Goal: Contribute content: Contribute content

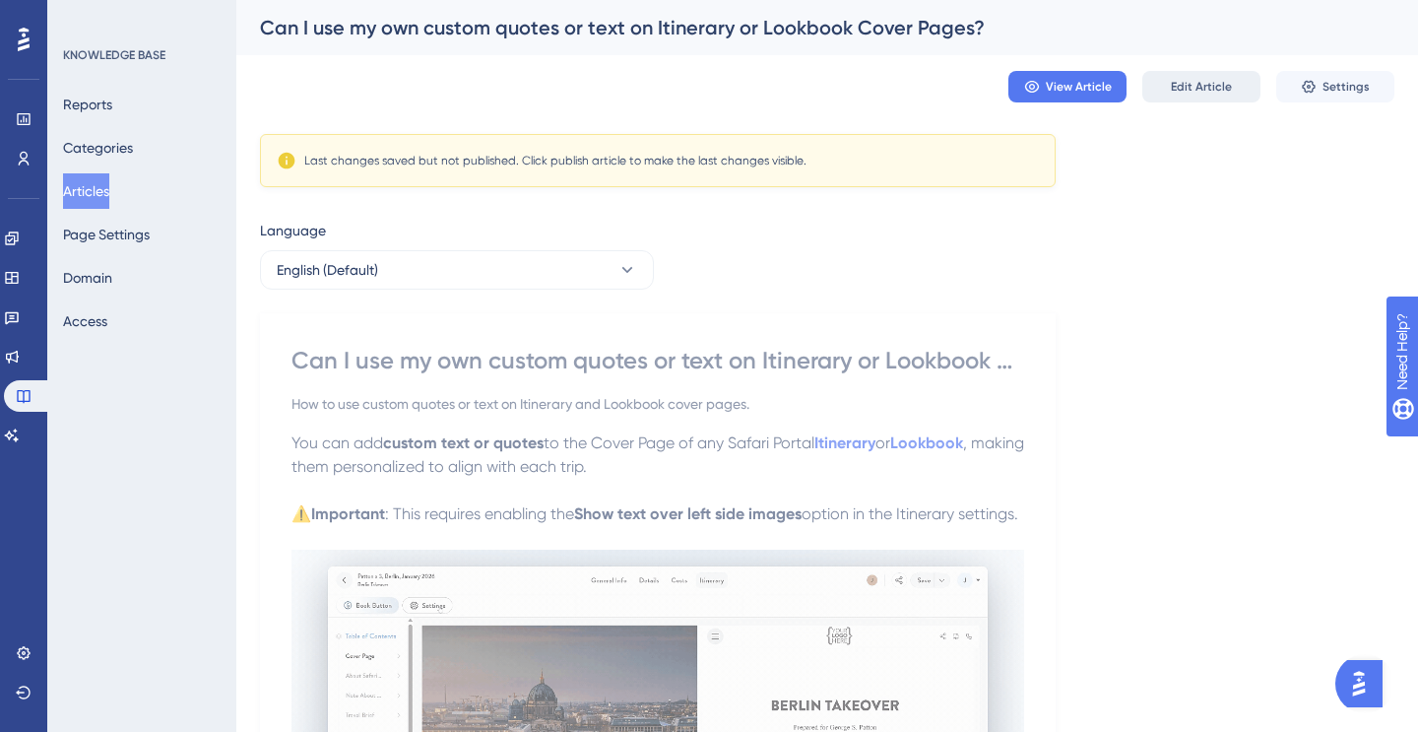
click at [1172, 86] on span "Edit Article" at bounding box center [1201, 87] width 61 height 16
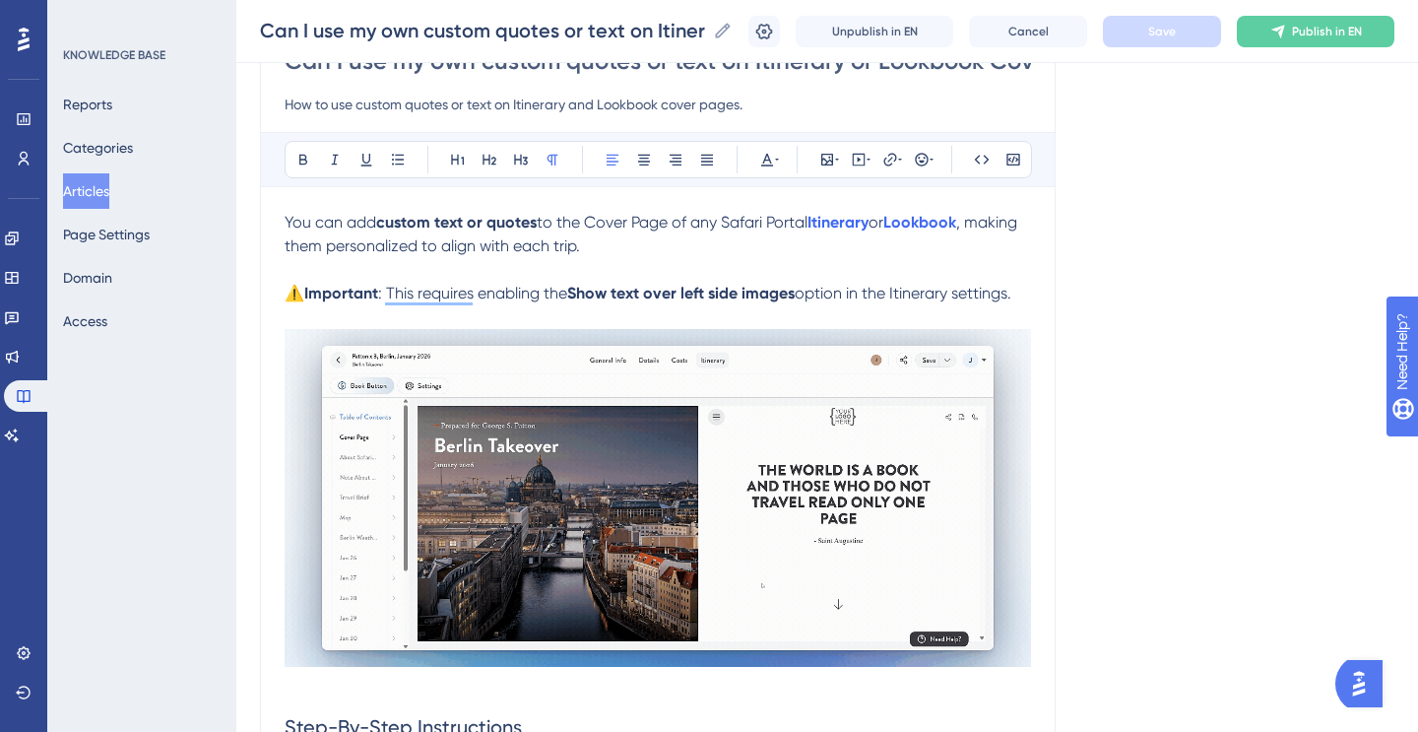
scroll to position [207, 0]
click at [1012, 297] on span "option in the Itinerary settings." at bounding box center [903, 294] width 217 height 19
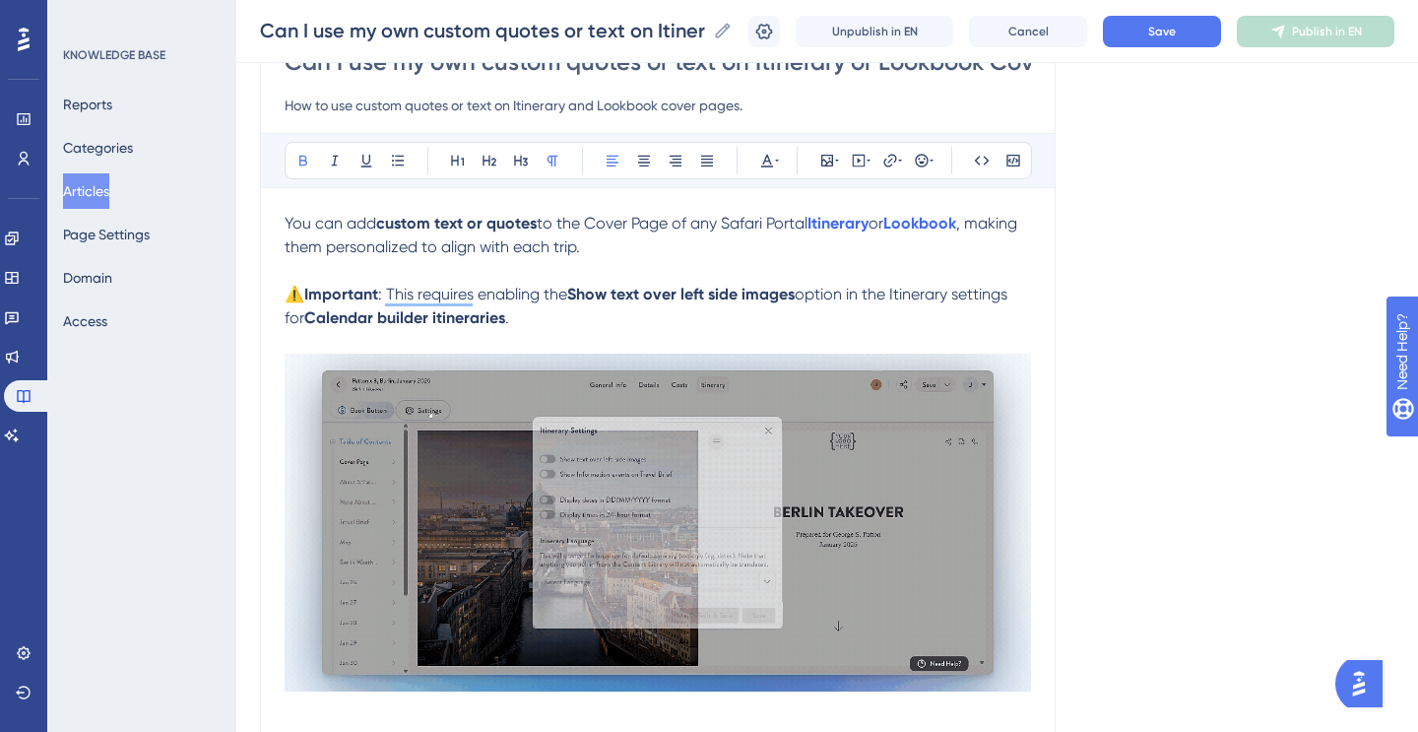
click at [440, 318] on strong "Calendar builder itineraries" at bounding box center [404, 317] width 201 height 19
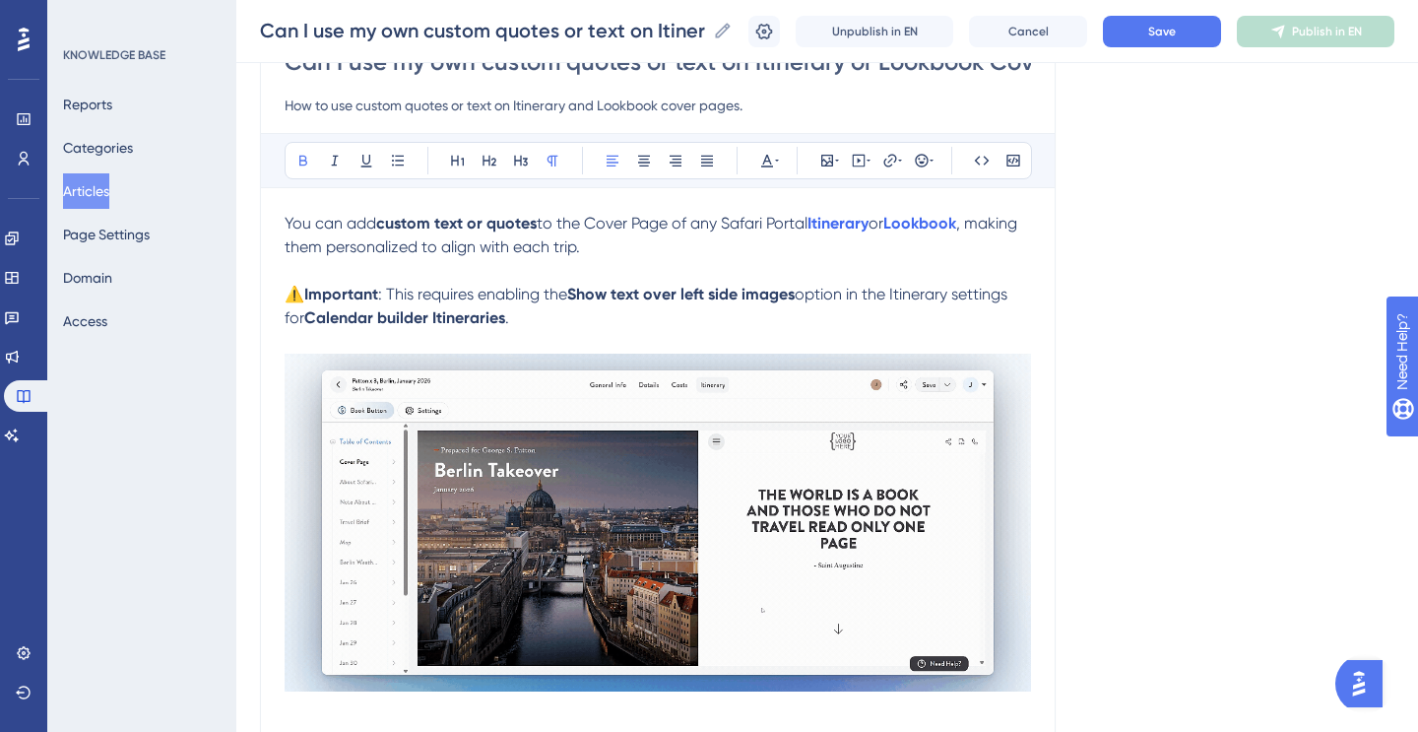
click at [388, 318] on strong "Calendar builder Itineraries" at bounding box center [404, 317] width 201 height 19
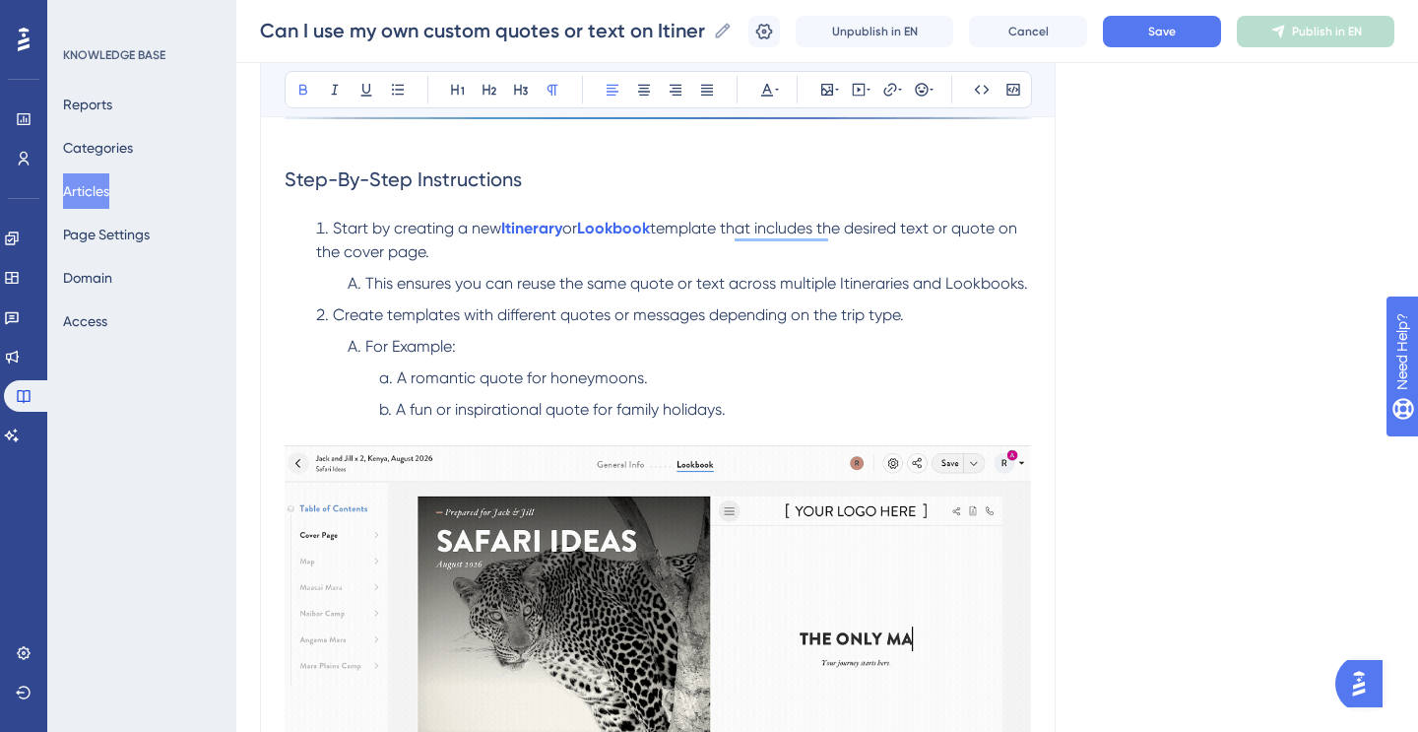
scroll to position [770, 0]
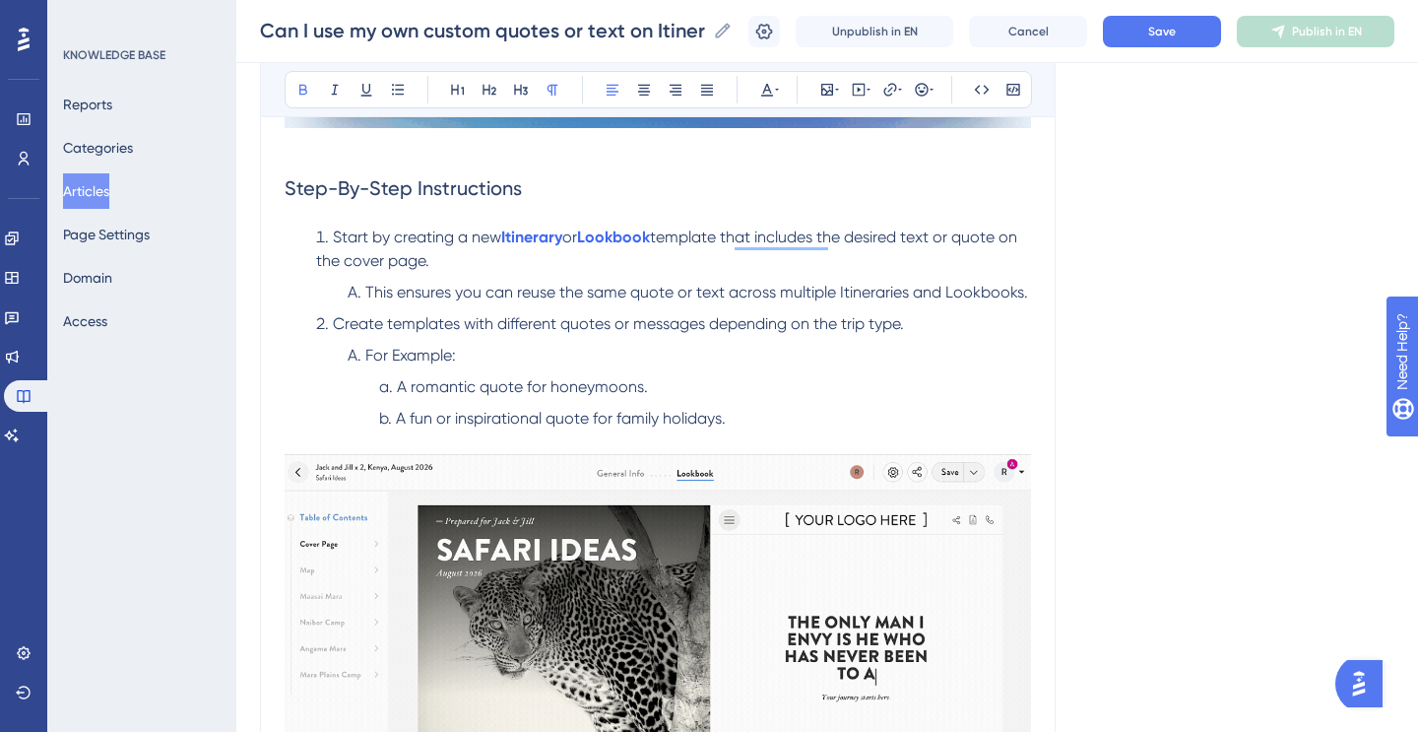
click at [739, 421] on li "A fun or inspirational quote for family holidays." at bounding box center [701, 430] width 660 height 47
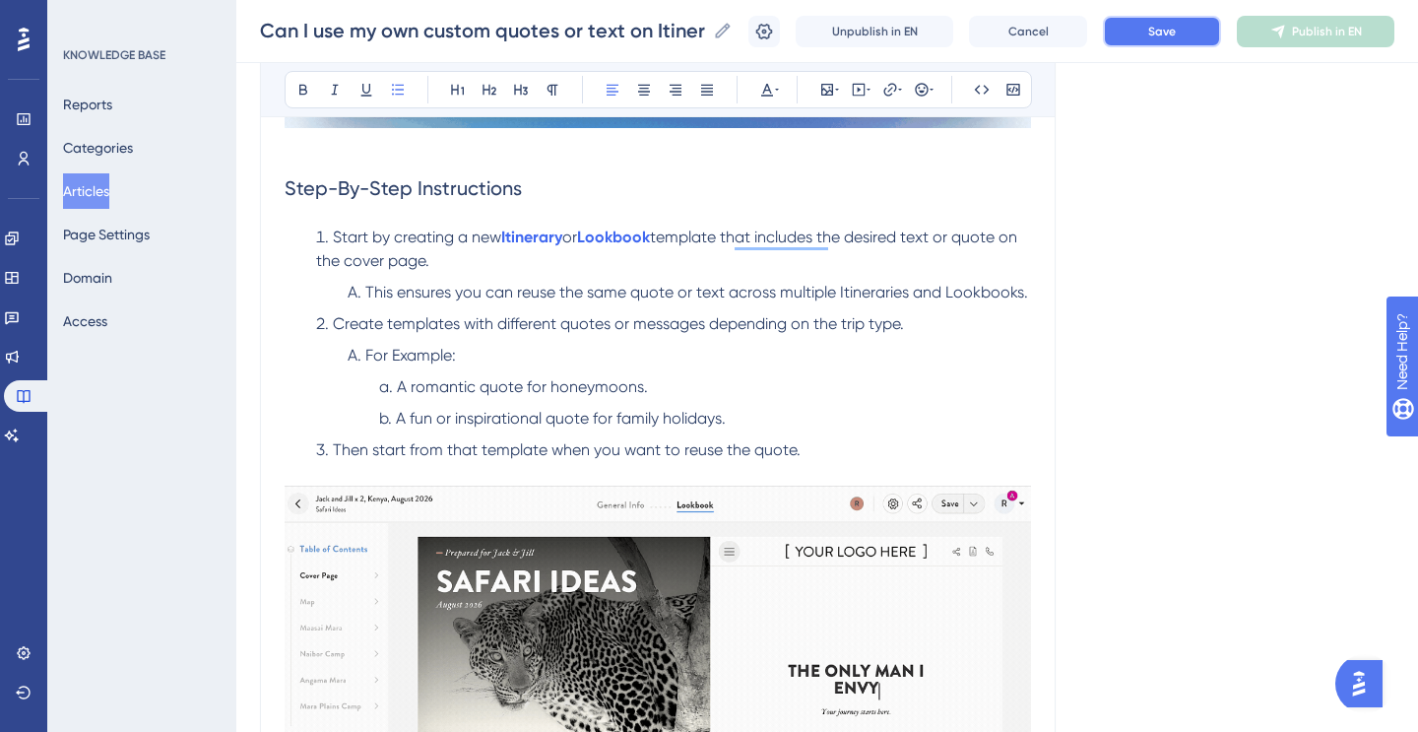
click at [1161, 28] on span "Save" at bounding box center [1163, 32] width 28 height 16
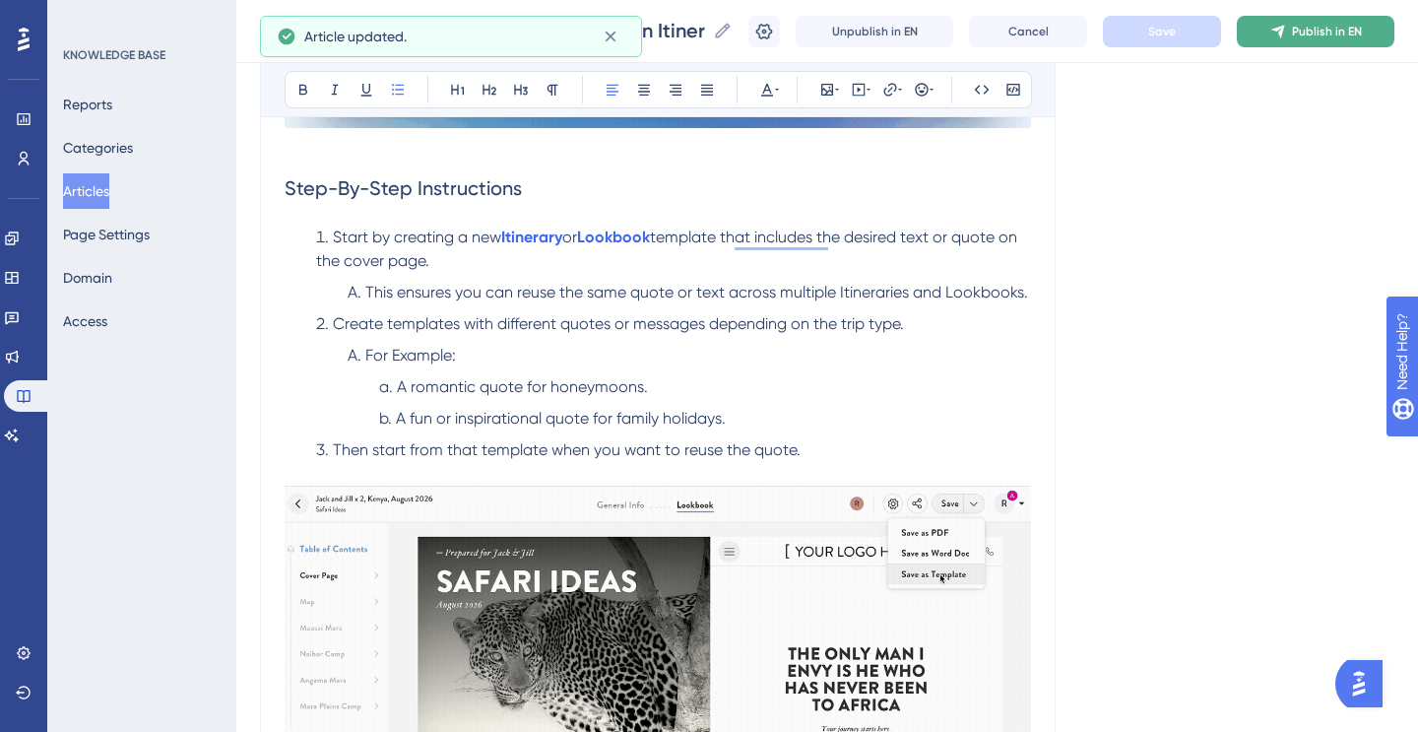
click at [1294, 25] on span "Publish in EN" at bounding box center [1327, 32] width 70 height 16
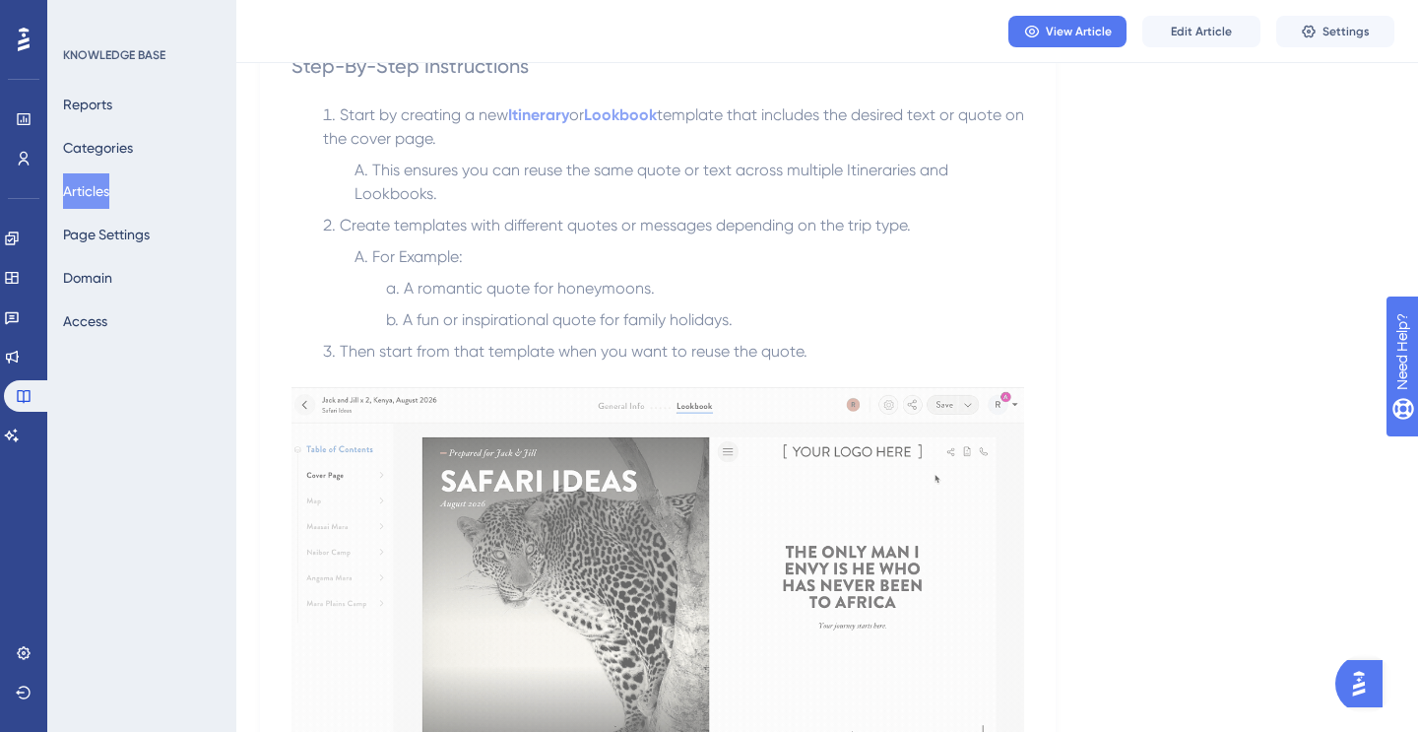
scroll to position [799, 0]
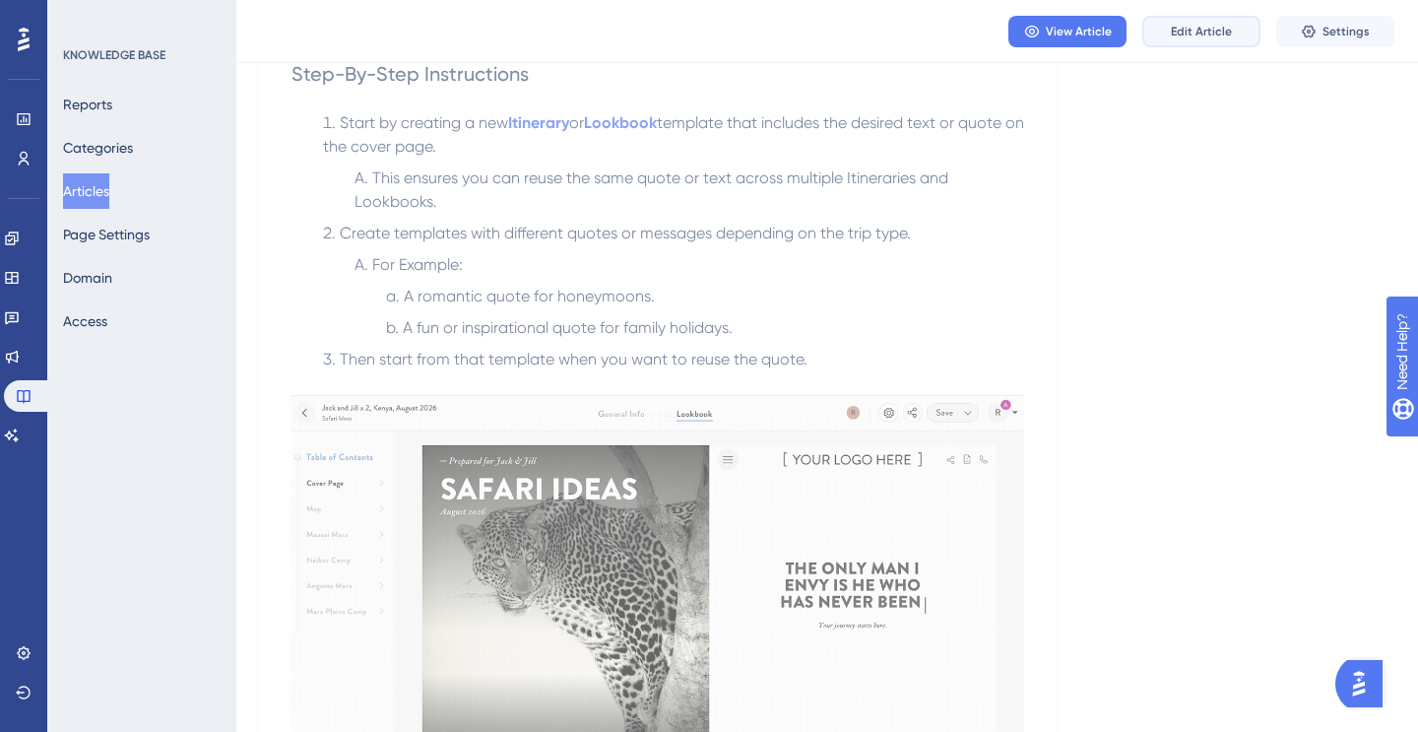
click at [1217, 28] on span "Edit Article" at bounding box center [1201, 32] width 61 height 16
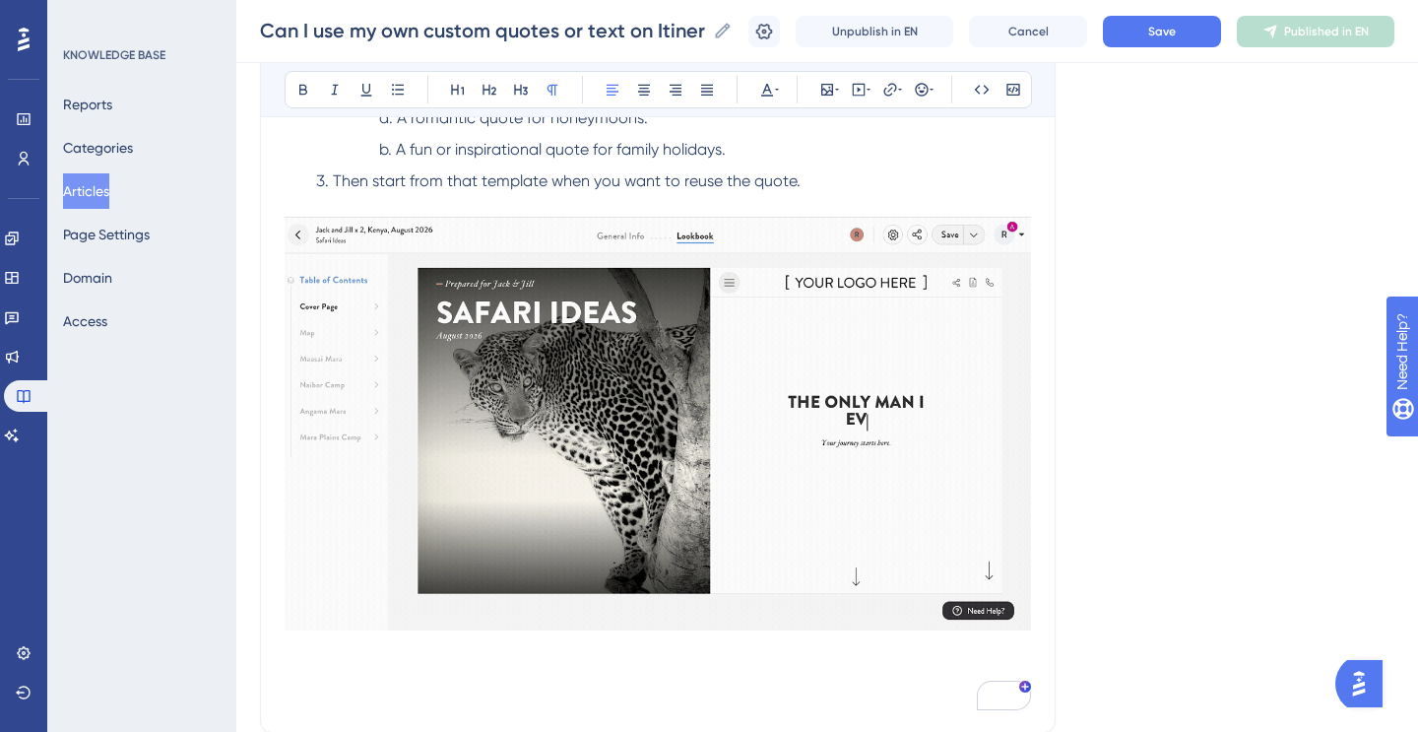
scroll to position [1222, 0]
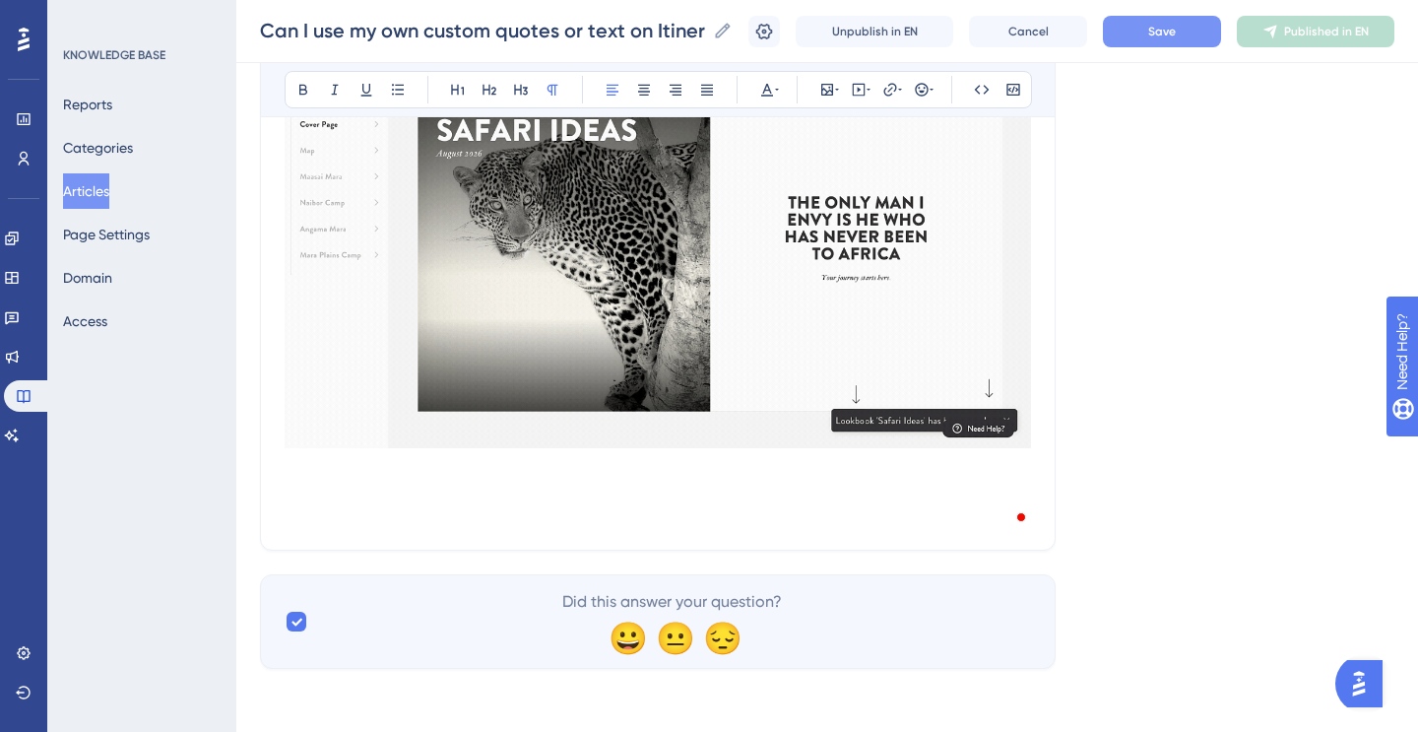
click at [1171, 34] on span "Save" at bounding box center [1163, 32] width 28 height 16
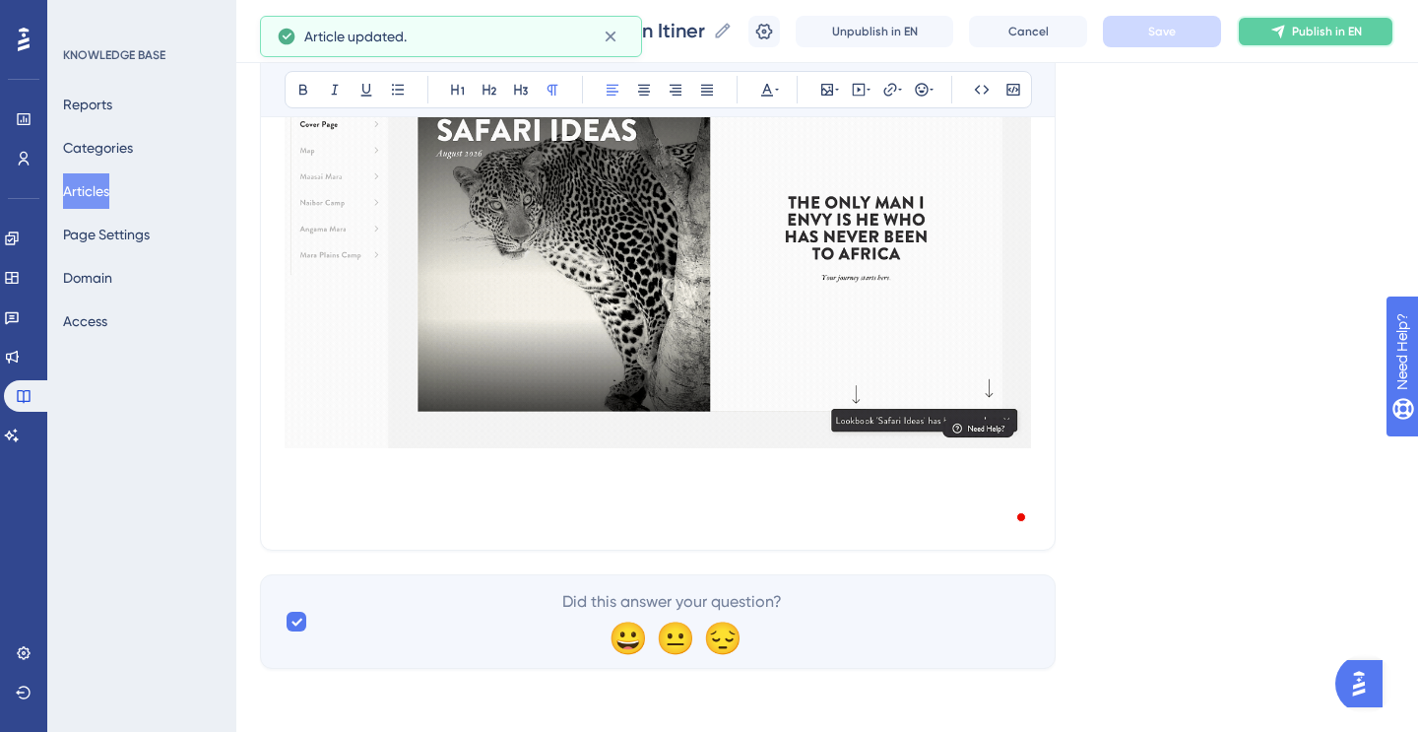
click at [1300, 34] on span "Publish in EN" at bounding box center [1327, 32] width 70 height 16
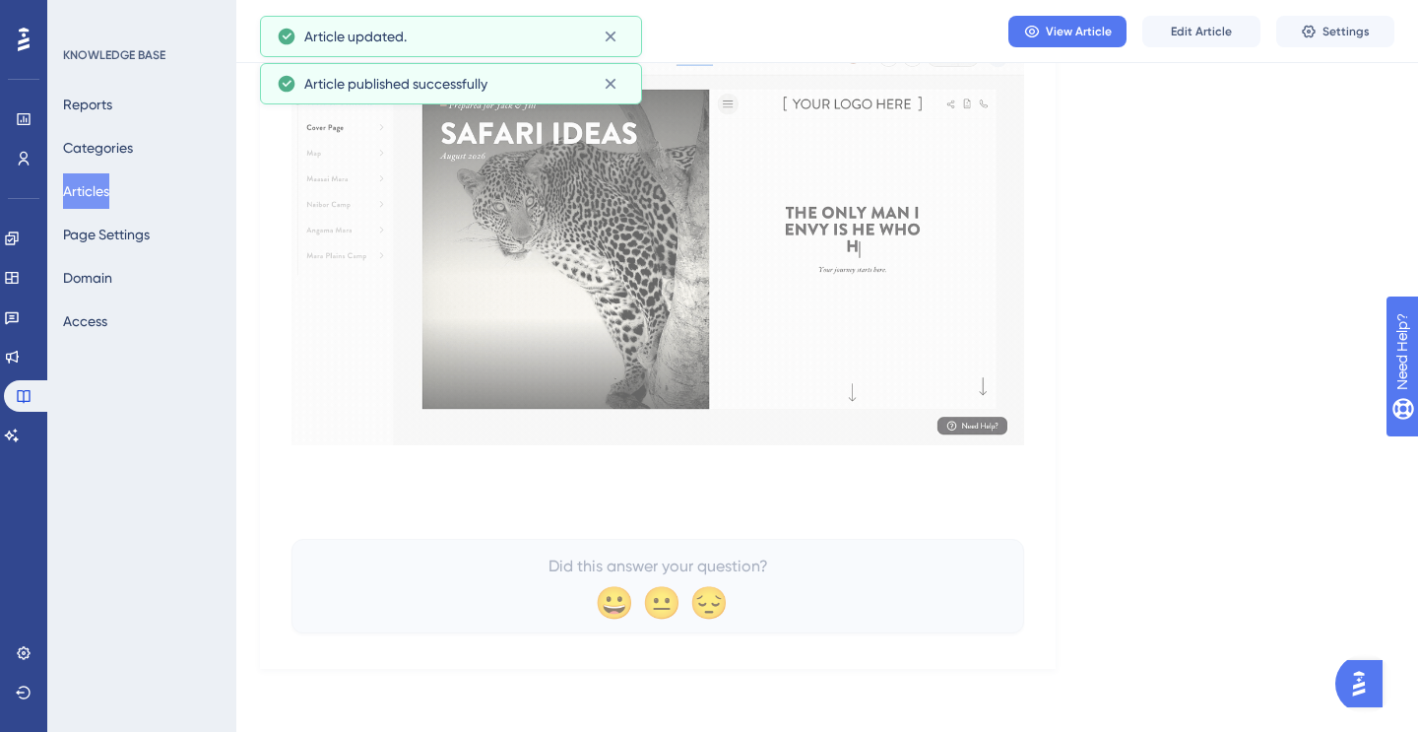
scroll to position [1155, 0]
